Goal: Find specific page/section: Find specific page/section

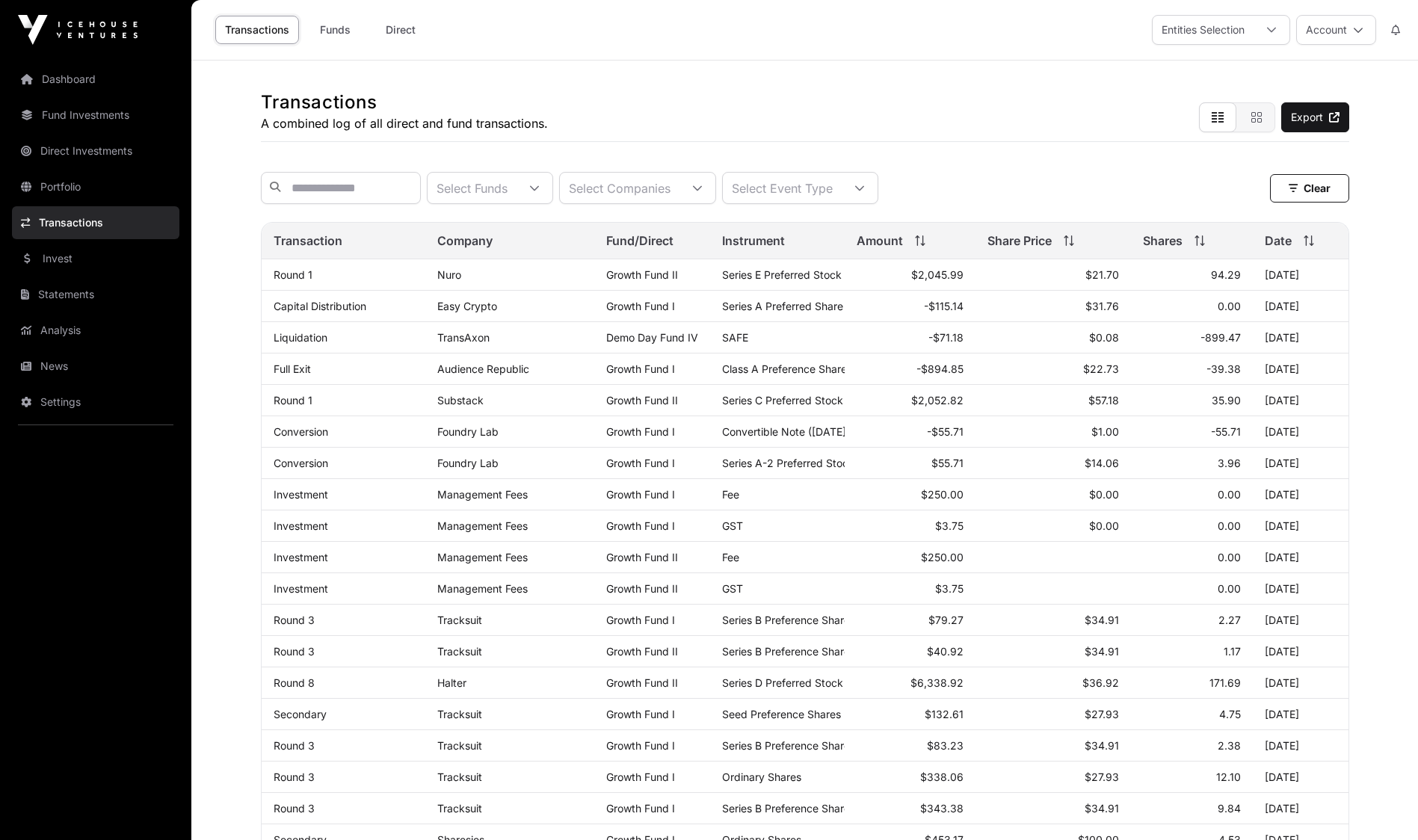
click at [62, 364] on link "News" at bounding box center [95, 366] width 167 height 33
click at [61, 365] on link "News" at bounding box center [95, 366] width 167 height 33
